Goal: Task Accomplishment & Management: Complete application form

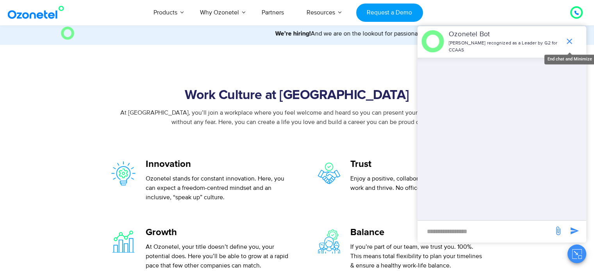
click at [572, 41] on icon "end chat or minimize" at bounding box center [568, 41] width 9 height 9
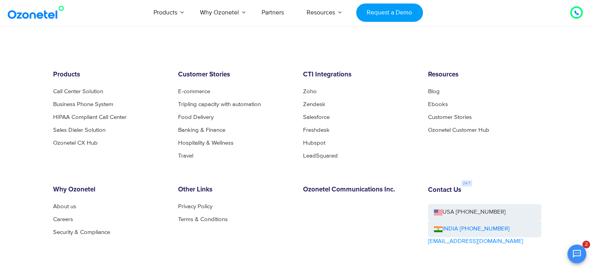
scroll to position [1018, 0]
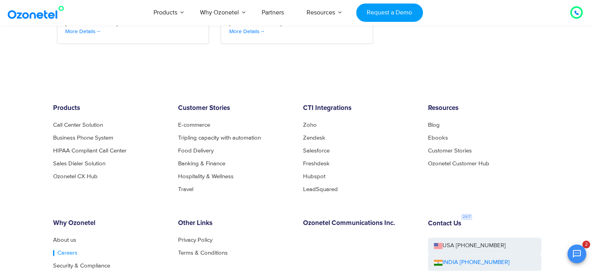
click at [58, 250] on link "Careers" at bounding box center [65, 253] width 24 height 6
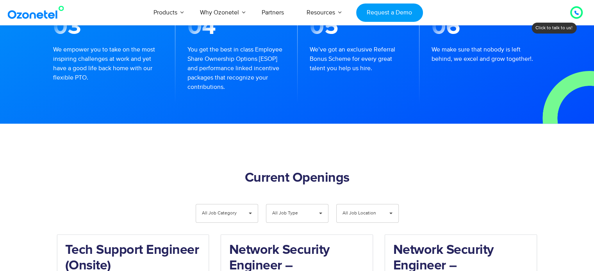
scroll to position [780, 0]
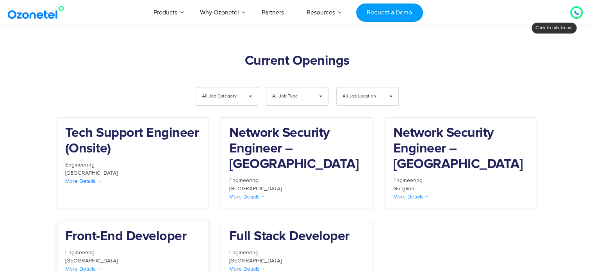
click at [141, 229] on h2 "Front-End Developer" at bounding box center [133, 237] width 136 height 16
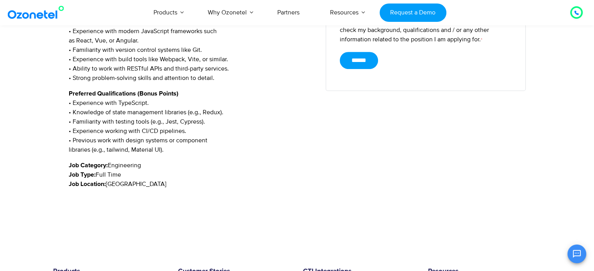
scroll to position [429, 0]
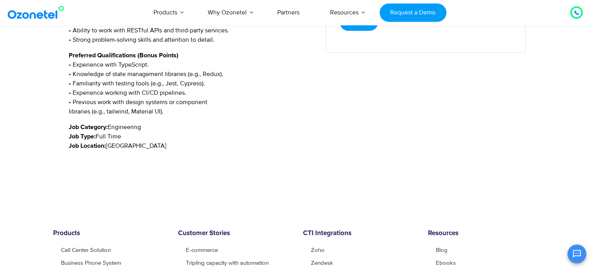
click at [118, 144] on span "[GEOGRAPHIC_DATA]" at bounding box center [136, 146] width 60 height 8
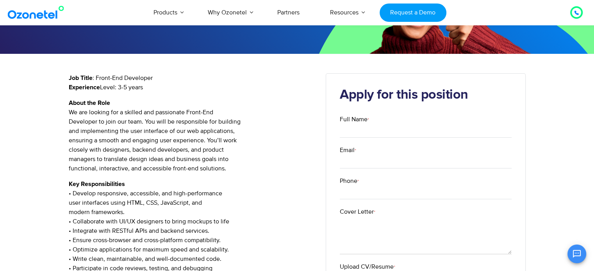
scroll to position [78, 0]
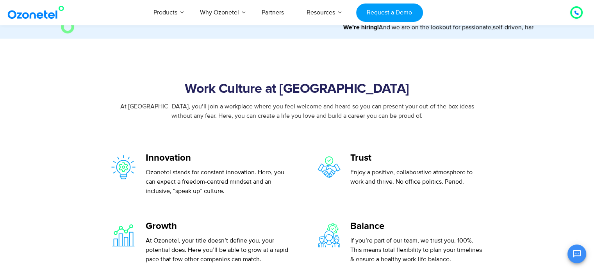
scroll to position [62, 0]
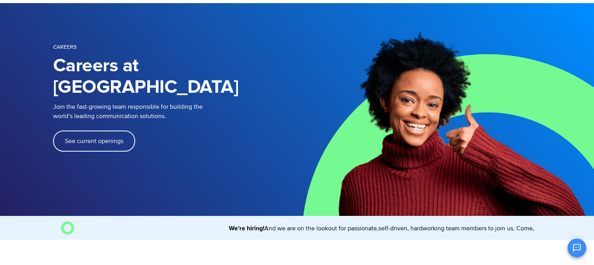
click at [100, 138] on span "See current openings" at bounding box center [94, 141] width 59 height 6
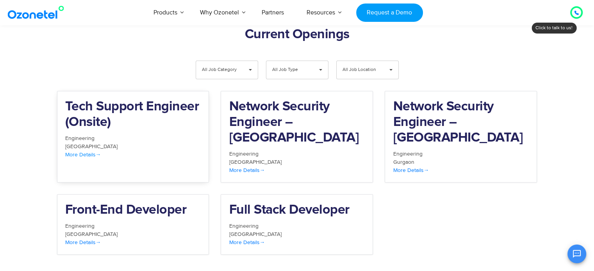
scroll to position [808, 0]
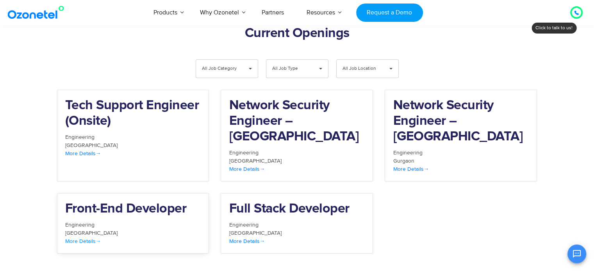
click at [115, 201] on h2 "Front-End Developer" at bounding box center [133, 209] width 136 height 16
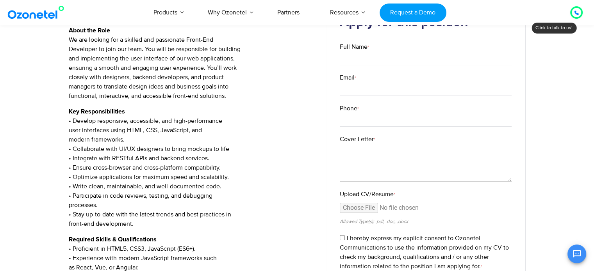
scroll to position [156, 0]
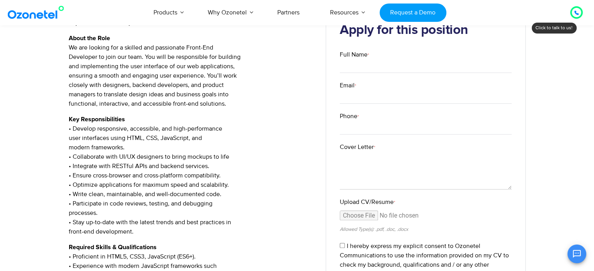
click at [372, 59] on label "Full Name *" at bounding box center [426, 54] width 172 height 9
click at [372, 59] on input "Full Name *" at bounding box center [426, 66] width 172 height 14
click at [372, 66] on input "Full Name *" at bounding box center [426, 66] width 172 height 14
type input "**********"
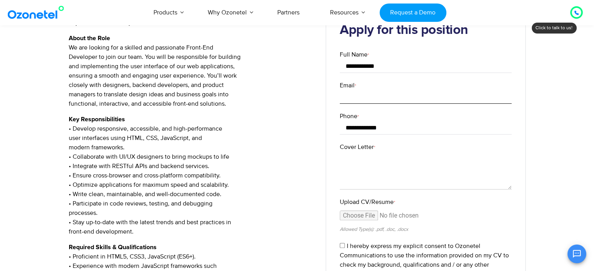
click at [371, 103] on input "Email *" at bounding box center [426, 97] width 172 height 14
type input "**********"
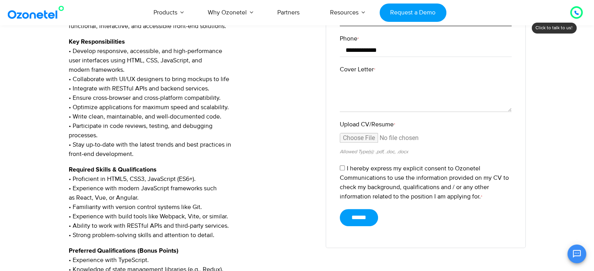
scroll to position [234, 0]
click at [364, 93] on textarea "Cover Letter *" at bounding box center [426, 93] width 172 height 38
click at [354, 138] on input "Upload CV/Resume *" at bounding box center [426, 140] width 172 height 14
type input "**********"
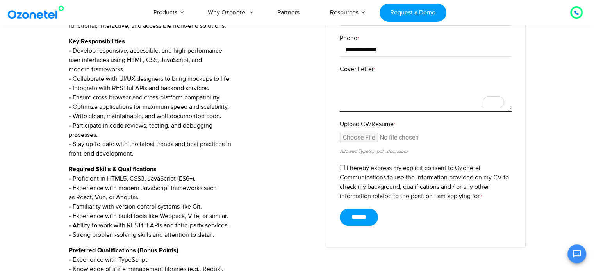
click at [379, 85] on textarea "Cover Letter *" at bounding box center [426, 93] width 172 height 38
type textarea "**"
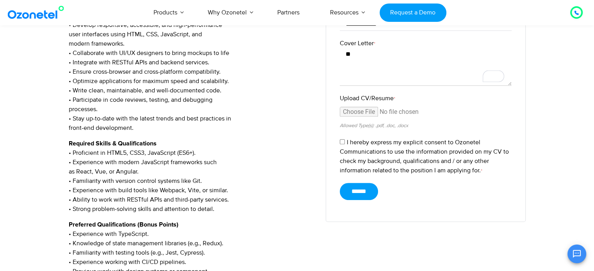
scroll to position [273, 0]
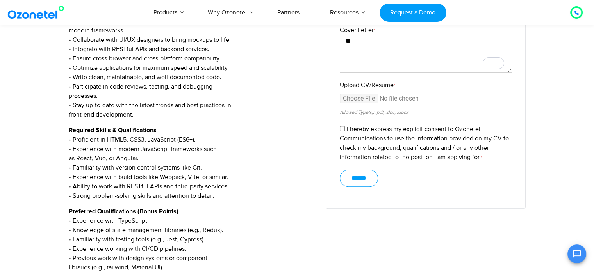
click at [362, 176] on input "******" at bounding box center [359, 178] width 38 height 17
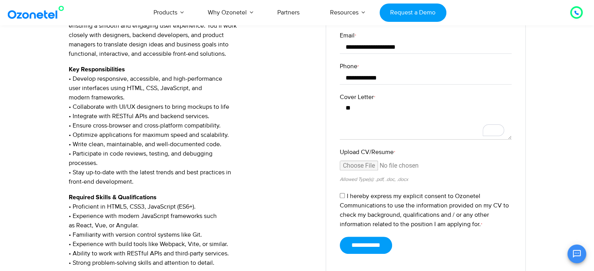
scroll to position [195, 0]
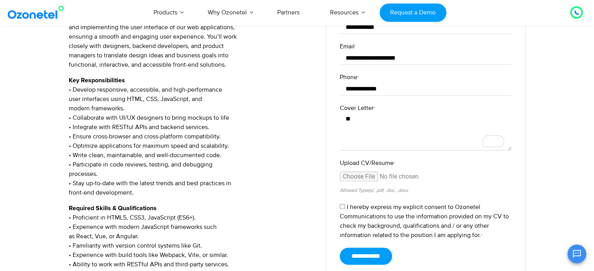
type input "******"
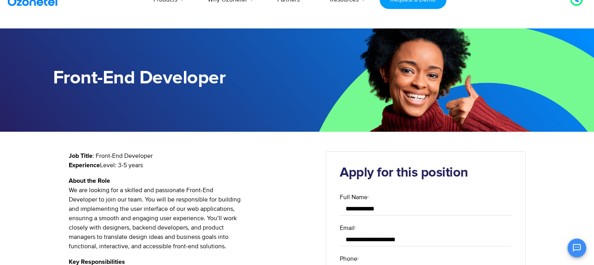
scroll to position [0, 0]
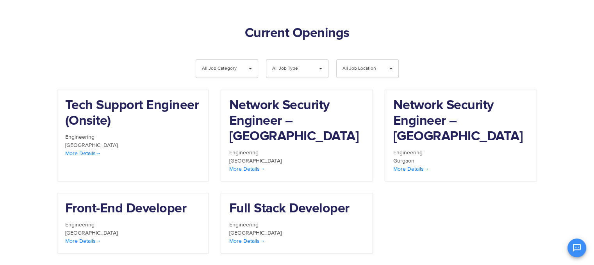
scroll to position [78, 0]
drag, startPoint x: 0, startPoint y: 0, endPoint x: 265, endPoint y: 171, distance: 315.7
click at [265, 201] on h2 "Full Stack Developer" at bounding box center [297, 209] width 136 height 16
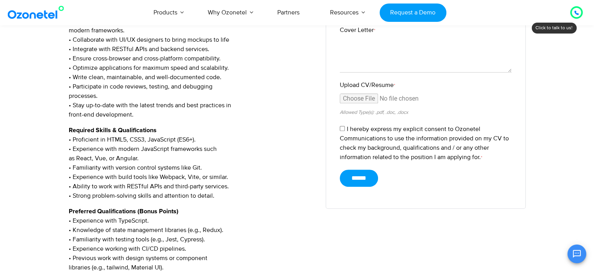
scroll to position [351, 0]
